Goal: Task Accomplishment & Management: Use online tool/utility

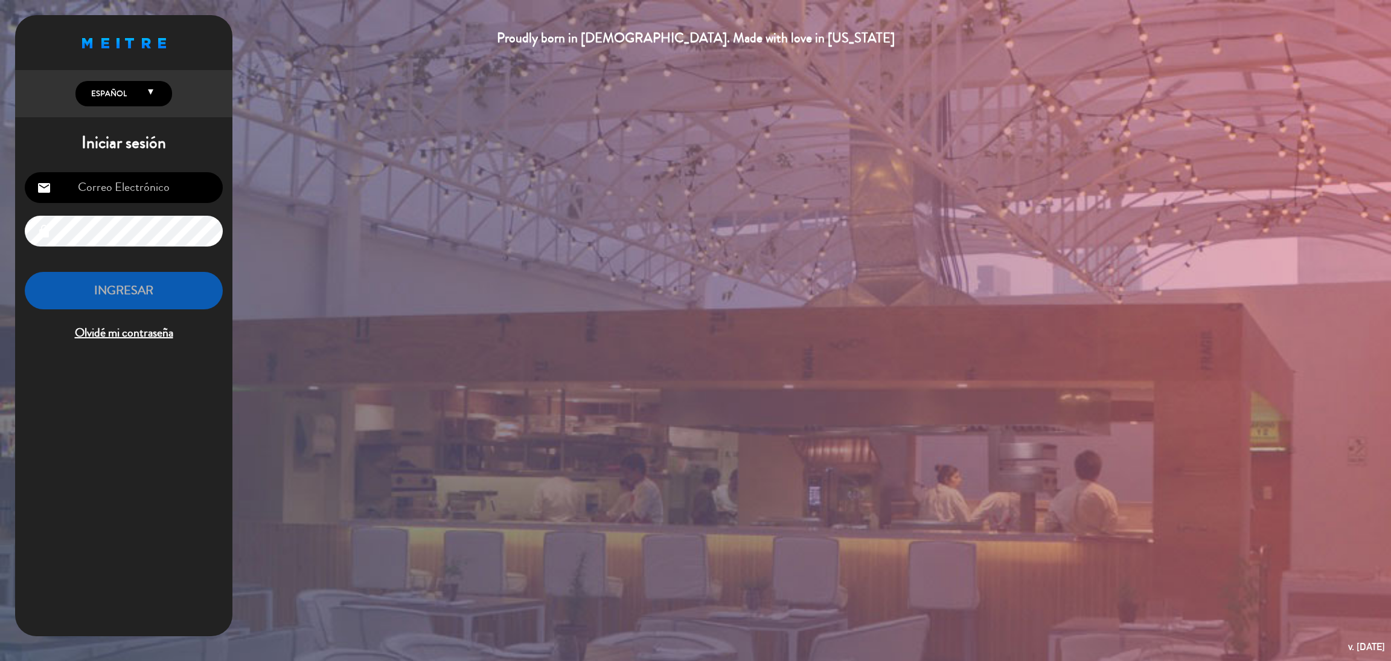
type input "[EMAIL_ADDRESS][DOMAIN_NAME]"
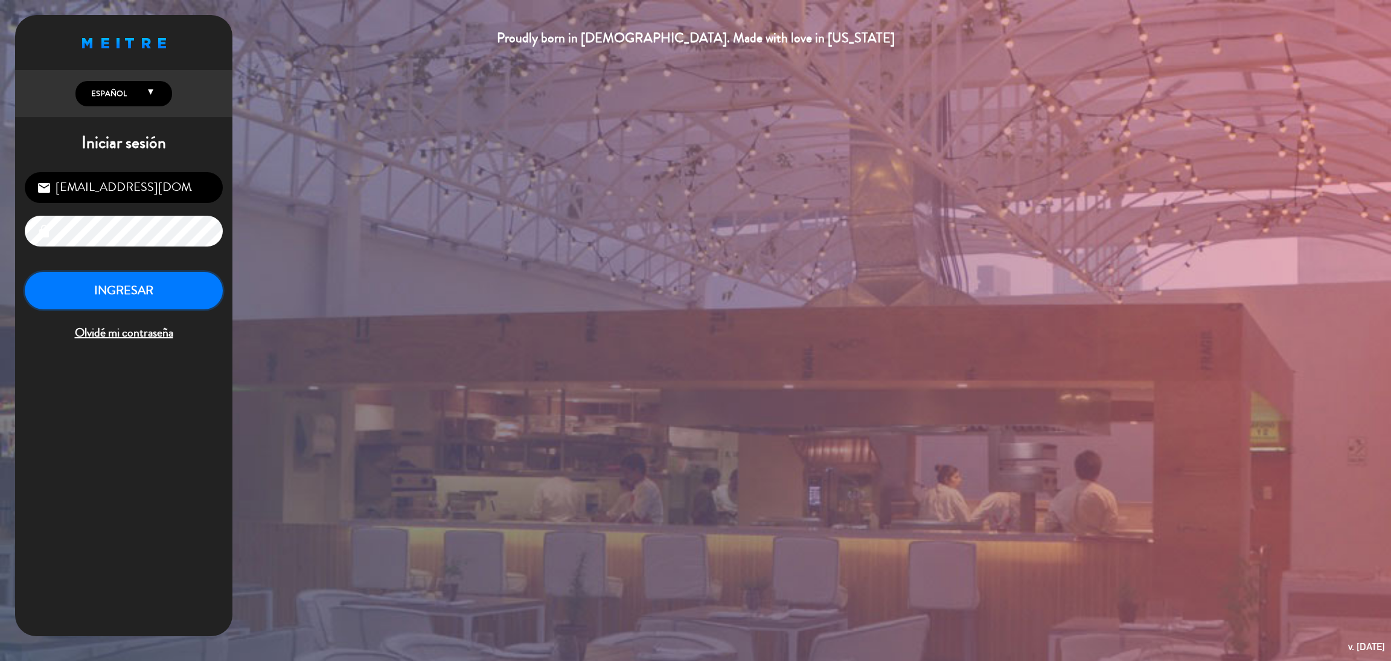
click at [146, 292] on button "INGRESAR" at bounding box center [124, 291] width 198 height 38
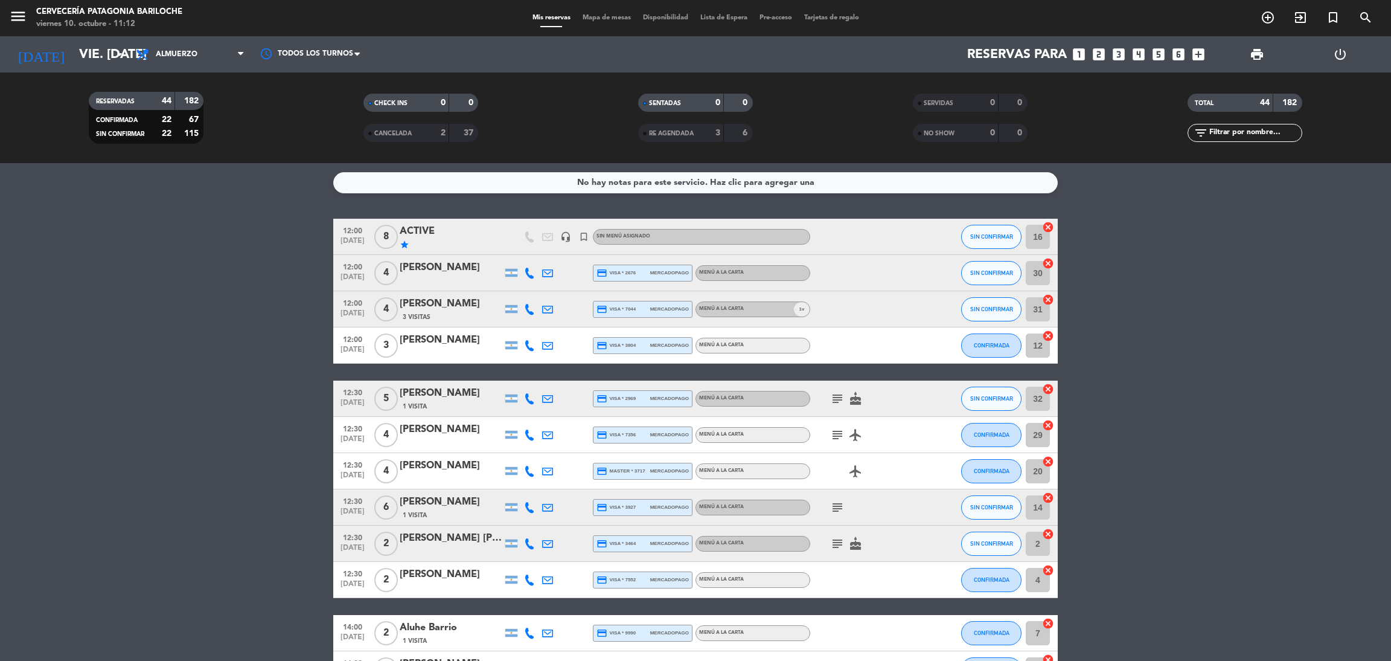
click at [602, 18] on span "Mapa de mesas" at bounding box center [607, 17] width 60 height 7
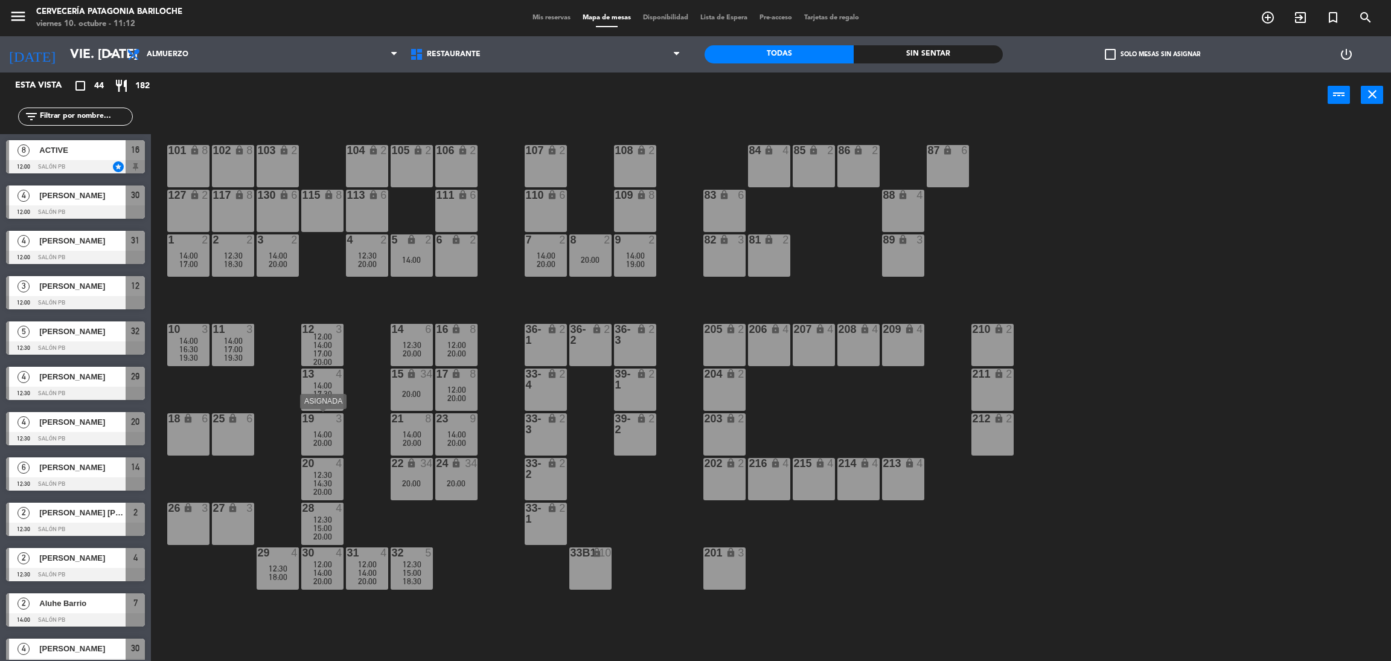
click at [325, 439] on span "20:00" at bounding box center [322, 443] width 19 height 10
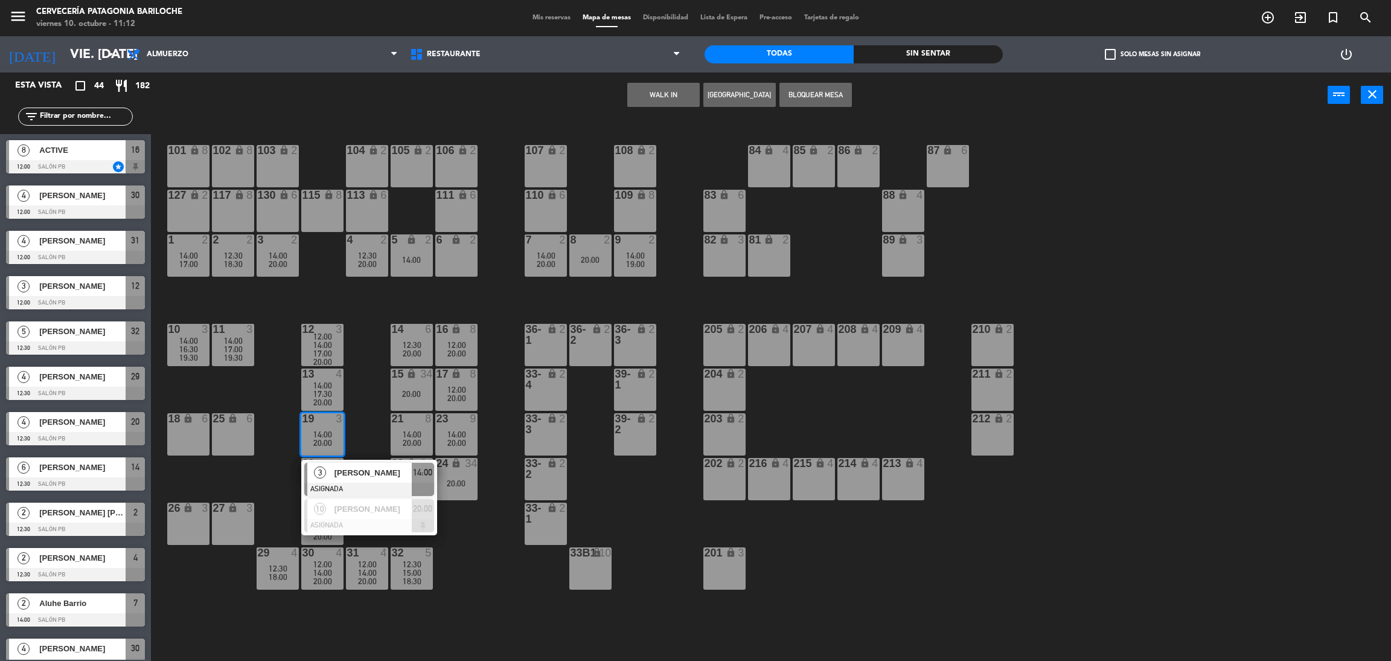
click at [358, 409] on div "101 lock 8 102 lock 8 104 lock 2 105 lock 2 106 lock 2 103 lock 2 107 lock 2 10…" at bounding box center [778, 394] width 1227 height 543
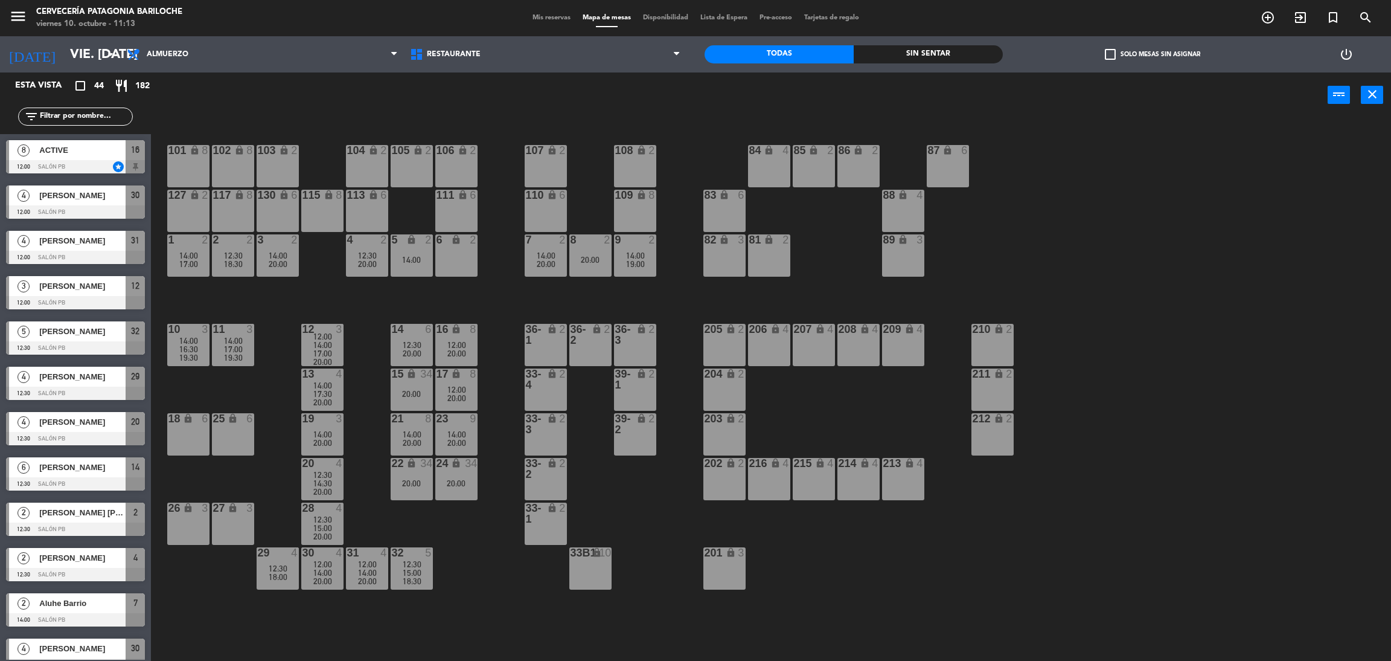
click at [1209, 478] on div "101 lock 8 102 lock 8 104 lock 2 105 lock 2 106 lock 2 103 lock 2 107 lock 2 10…" at bounding box center [778, 394] width 1227 height 543
